Goal: Navigation & Orientation: Find specific page/section

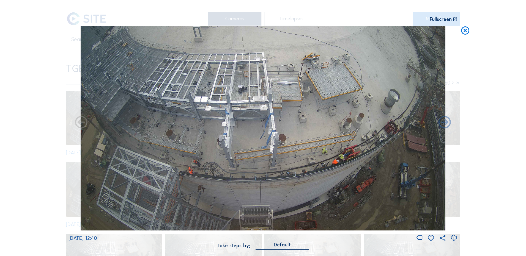
click at [467, 32] on icon at bounding box center [465, 31] width 10 height 10
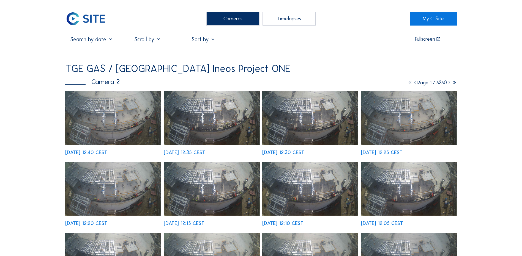
click at [247, 21] on div "Cameras" at bounding box center [232, 19] width 53 height 14
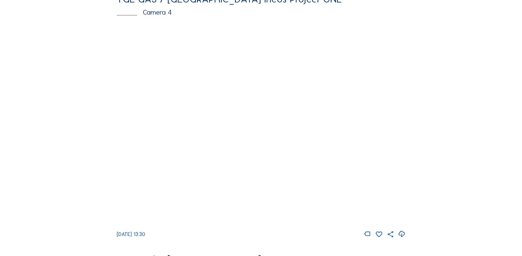
scroll to position [495, 0]
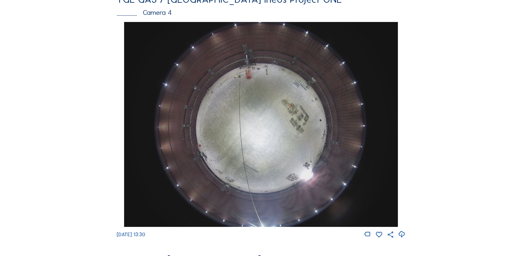
click at [253, 116] on img at bounding box center [260, 124] width 273 height 205
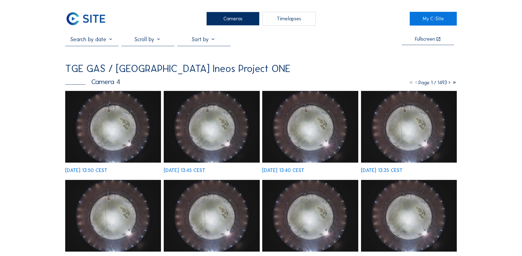
click at [226, 19] on div "Cameras" at bounding box center [232, 19] width 53 height 14
